Goal: Information Seeking & Learning: Learn about a topic

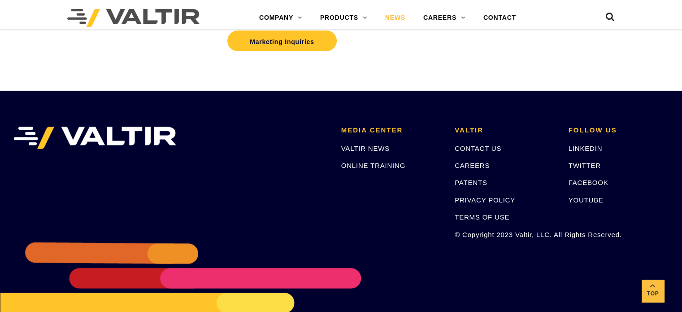
scroll to position [377, 0]
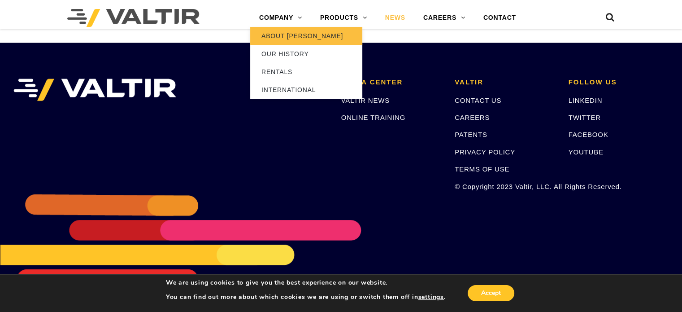
click at [273, 34] on link "ABOUT [PERSON_NAME]" at bounding box center [306, 36] width 112 height 18
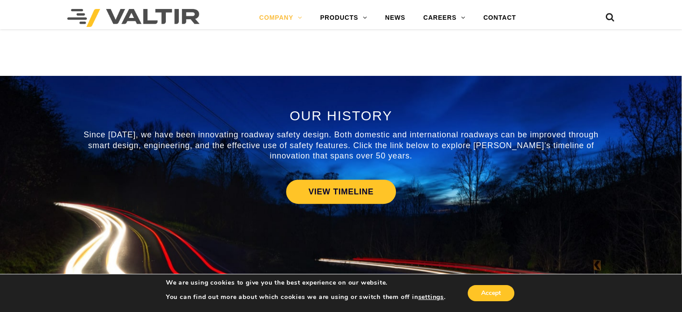
scroll to position [382, 0]
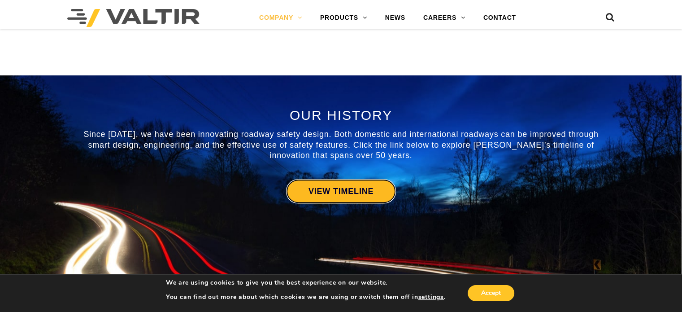
click at [314, 181] on link "VIEW TIMELINE" at bounding box center [341, 191] width 110 height 24
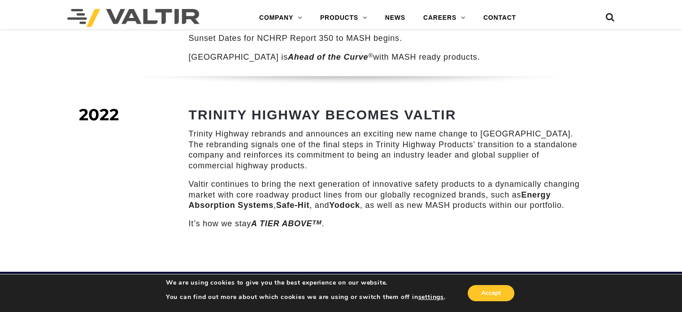
scroll to position [1246, 0]
